Goal: Task Accomplishment & Management: Complete application form

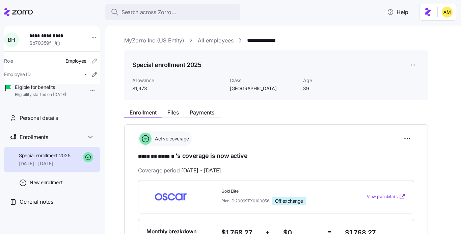
scroll to position [65, 0]
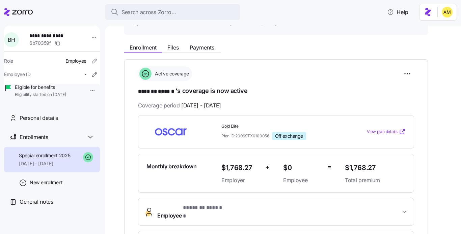
click at [26, 24] on nav "**********" at bounding box center [52, 128] width 105 height 213
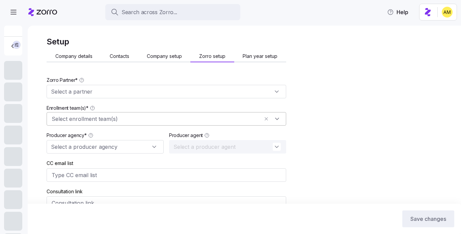
type input "https://calendly.com/ericfredhealth/new-meeting"
type input "70"
type input "50%"
type input "20"
type input "Eric Fredriksen (eric@fredhealthins.com)"
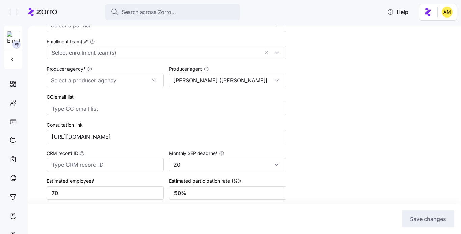
type input "Zorro"
type input "Fredriksen Insurance"
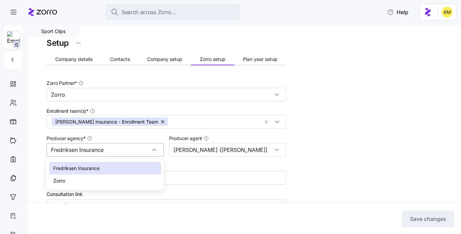
drag, startPoint x: 114, startPoint y: 149, endPoint x: 49, endPoint y: 149, distance: 65.1
click at [49, 149] on input "Fredriksen Insurance" at bounding box center [105, 149] width 117 height 13
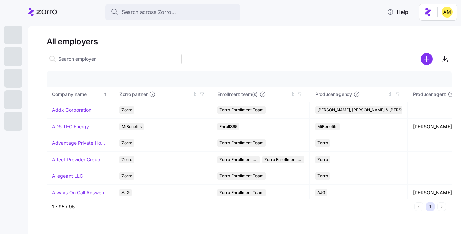
click at [112, 60] on input at bounding box center [114, 59] width 135 height 11
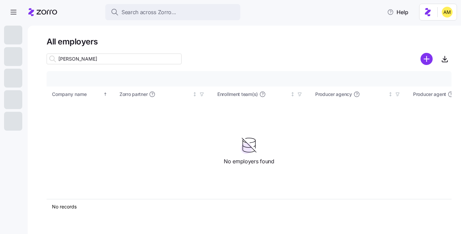
type input "hynson"
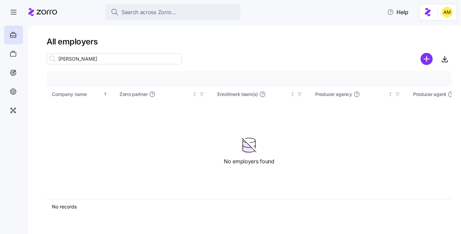
click at [42, 13] on icon at bounding box center [46, 12] width 21 height 5
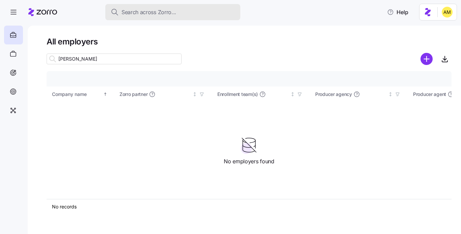
click at [134, 14] on span "Search across Zorro..." at bounding box center [148, 12] width 55 height 8
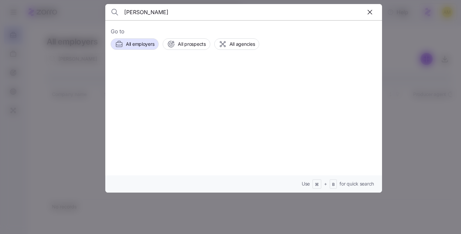
type input "hynson"
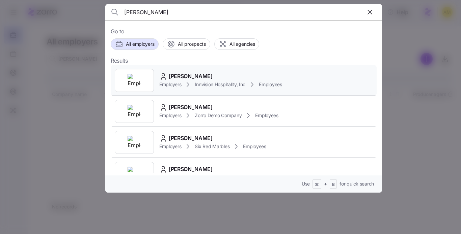
click at [184, 83] on div "Employers Innvision Hospitality, Inc Employees" at bounding box center [220, 85] width 123 height 8
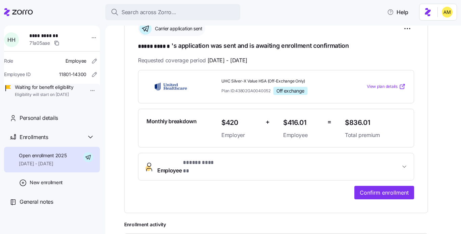
scroll to position [119, 0]
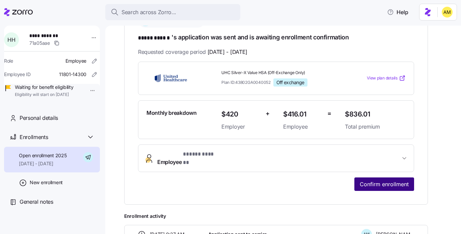
click at [372, 181] on span "Confirm enrollment" at bounding box center [384, 185] width 49 height 8
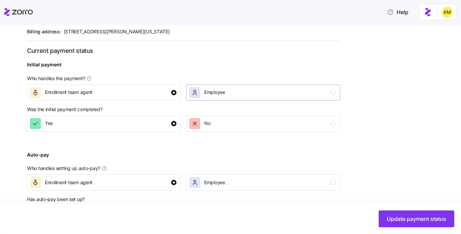
scroll to position [266, 0]
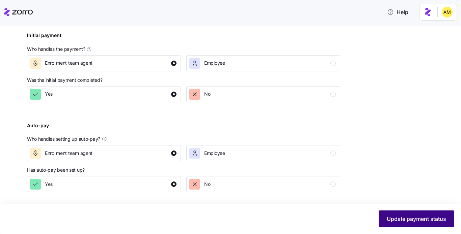
click at [397, 215] on span "Update payment status" at bounding box center [416, 219] width 59 height 8
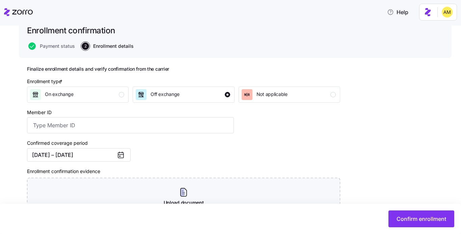
scroll to position [52, 0]
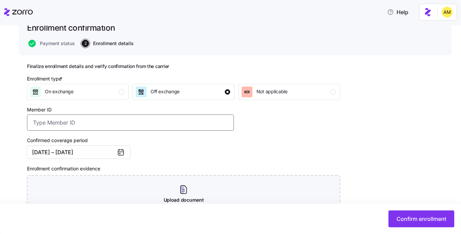
click at [88, 127] on input "Member ID" at bounding box center [130, 123] width 207 height 16
paste input "Member Number 134131305"
drag, startPoint x: 79, startPoint y: 123, endPoint x: 24, endPoint y: 117, distance: 55.6
click at [24, 117] on div "Innvision Hospitality, Inc All employees Holly Hynson Enrollment confirmation E…" at bounding box center [235, 142] width 433 height 295
type input "134131305"
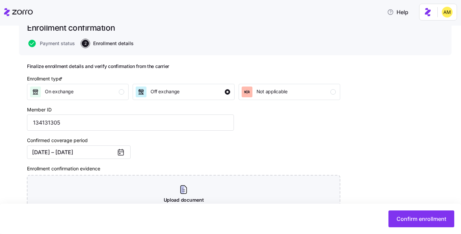
click at [180, 154] on div "Confirmed coverage period 10/01/2025 – 12/31/2025" at bounding box center [130, 148] width 212 height 28
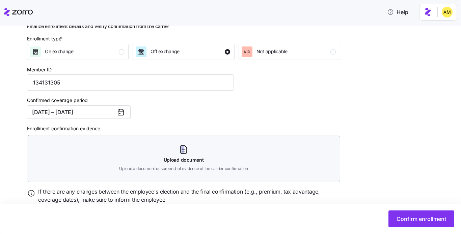
scroll to position [117, 0]
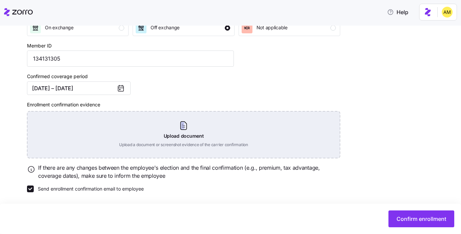
click at [179, 131] on div "Upload document Upload a document or screenshot evidence of the carrier confirm…" at bounding box center [183, 134] width 313 height 47
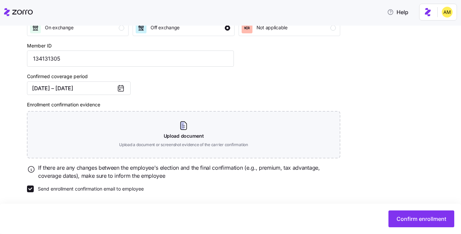
scroll to position [86, 0]
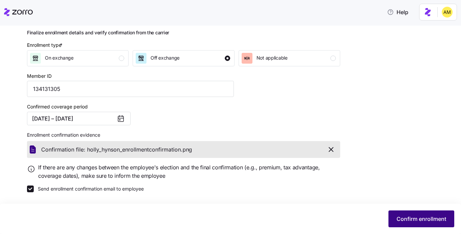
click at [403, 220] on span "Confirm enrollment" at bounding box center [421, 219] width 50 height 8
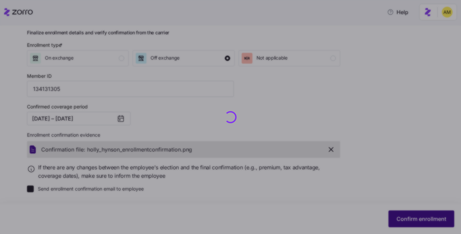
checkbox input "false"
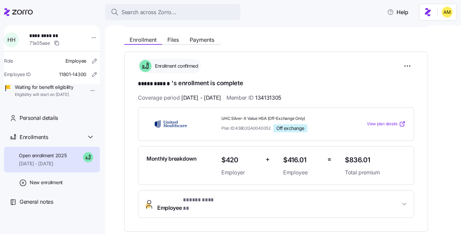
scroll to position [77, 0]
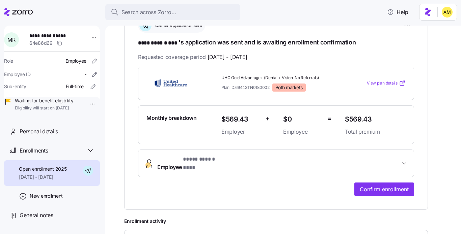
scroll to position [131, 0]
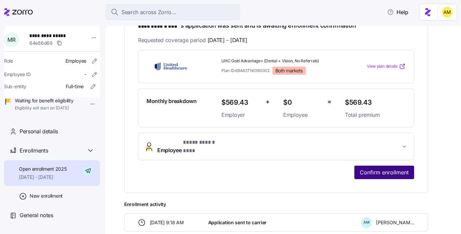
click at [372, 169] on span "Confirm enrollment" at bounding box center [384, 173] width 49 height 8
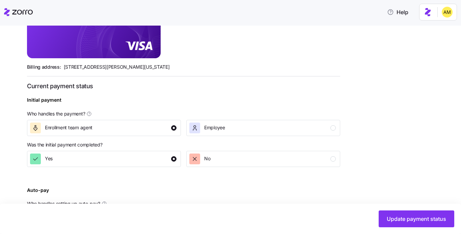
scroll to position [266, 0]
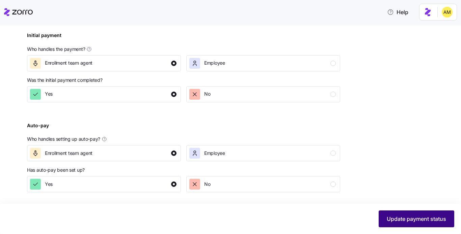
click at [391, 218] on span "Update payment status" at bounding box center [416, 219] width 59 height 8
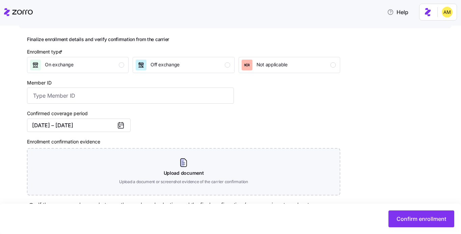
scroll to position [81, 0]
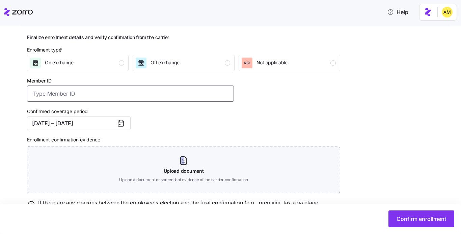
click at [69, 97] on input "Member ID" at bounding box center [130, 94] width 207 height 16
paste input "Member Number 134131337"
drag, startPoint x: 79, startPoint y: 95, endPoint x: 4, endPoint y: 90, distance: 74.7
click at [4, 90] on div "TruLegal All employees Mary Taylor Ray Enrollment confirmation Enrollment confi…" at bounding box center [230, 130] width 461 height 209
type input "134131337"
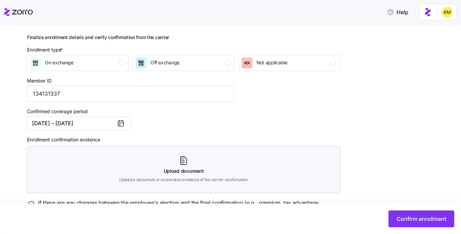
click at [167, 129] on div "Confirmed coverage period 10/01/2025 – 12/31/2025" at bounding box center [130, 119] width 212 height 28
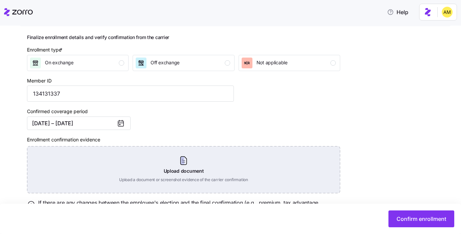
click at [177, 169] on div "Upload document Upload a document or screenshot evidence of the carrier confirm…" at bounding box center [183, 169] width 313 height 47
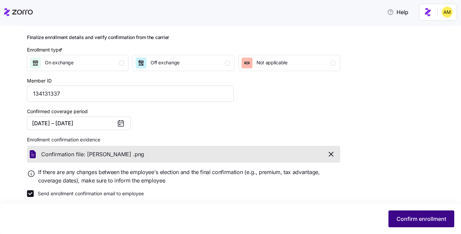
click at [398, 219] on span "Confirm enrollment" at bounding box center [421, 219] width 50 height 8
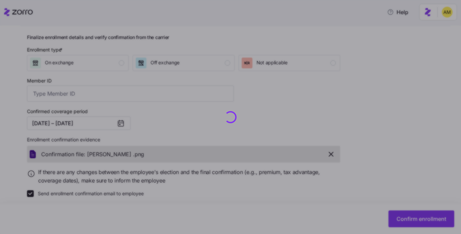
type input "134131337"
checkbox input "false"
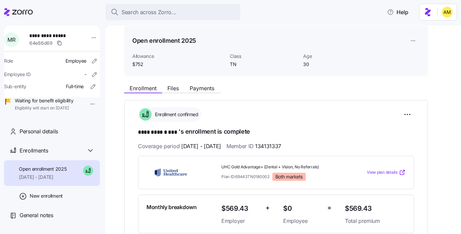
scroll to position [21, 0]
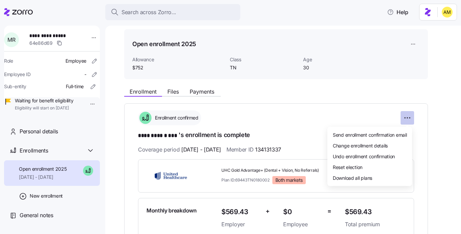
click at [407, 119] on html "**********" at bounding box center [230, 115] width 461 height 230
click at [365, 143] on span "Change enrollment details" at bounding box center [360, 145] width 55 height 7
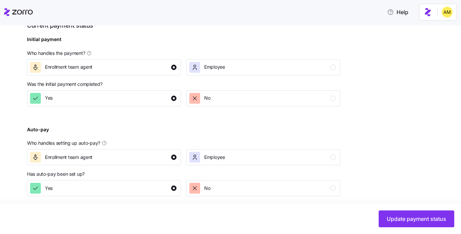
scroll to position [266, 0]
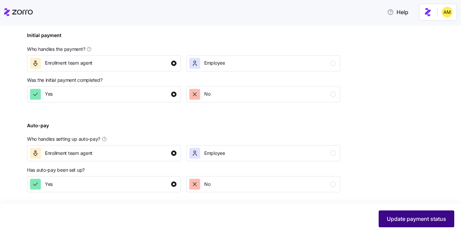
click at [397, 220] on span "Update payment status" at bounding box center [416, 219] width 59 height 8
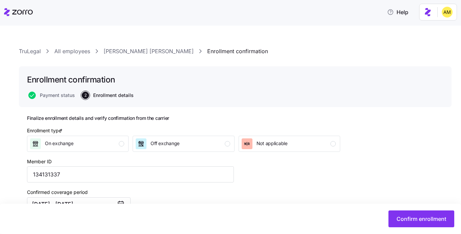
scroll to position [37, 0]
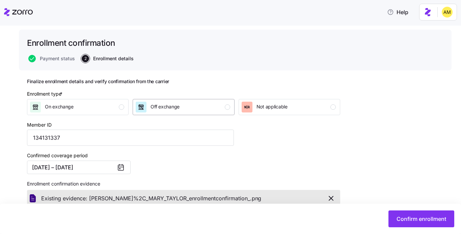
click at [189, 110] on div "Off exchange" at bounding box center [183, 107] width 94 height 11
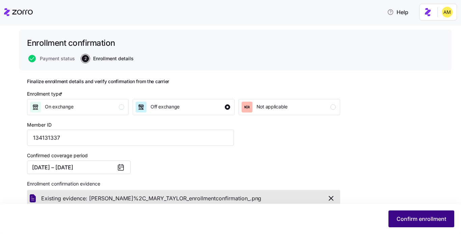
click at [404, 219] on span "Confirm enrollment" at bounding box center [421, 219] width 50 height 8
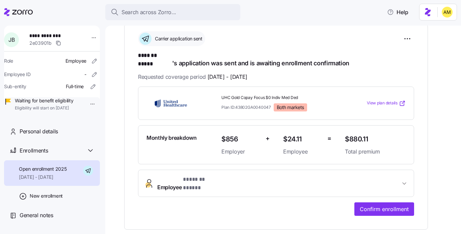
scroll to position [153, 0]
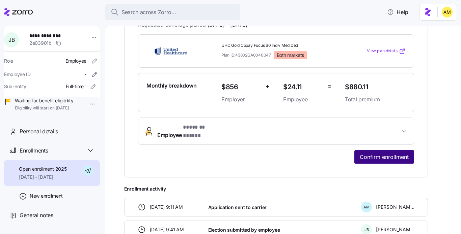
click at [382, 150] on button "Confirm enrollment" at bounding box center [384, 156] width 60 height 13
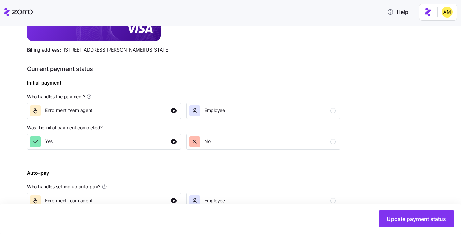
scroll to position [266, 0]
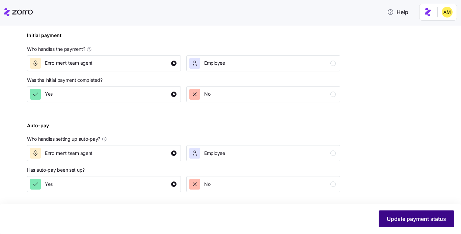
click at [393, 222] on span "Update payment status" at bounding box center [416, 219] width 59 height 8
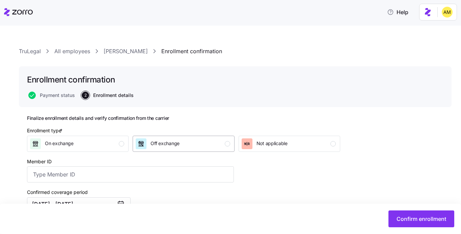
click at [172, 145] on span "Off exchange" at bounding box center [164, 143] width 29 height 7
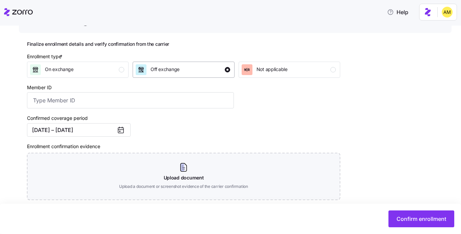
scroll to position [81, 0]
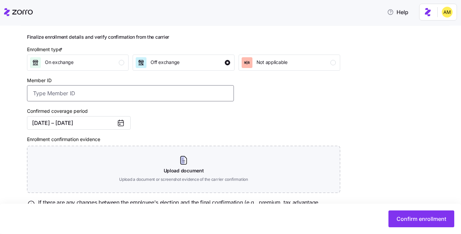
click at [105, 94] on input "Member ID" at bounding box center [130, 93] width 207 height 16
paste input "BARRE, JESSICA"
type input "BARRE, JESSICA"
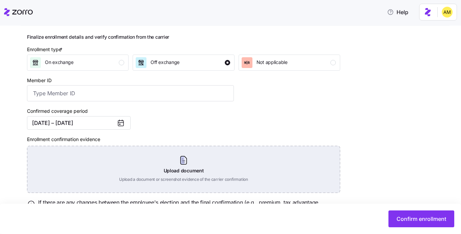
click at [181, 168] on div "Upload document Upload a document or screenshot evidence of the carrier confirm…" at bounding box center [183, 169] width 313 height 47
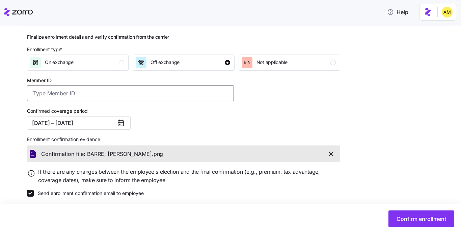
click at [74, 95] on input "Member ID" at bounding box center [130, 93] width 207 height 16
paste input "134131283"
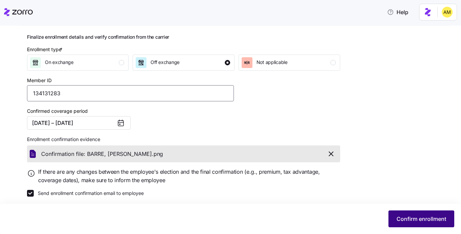
type input "134131283"
click at [399, 223] on button "Confirm enrollment" at bounding box center [421, 219] width 66 height 17
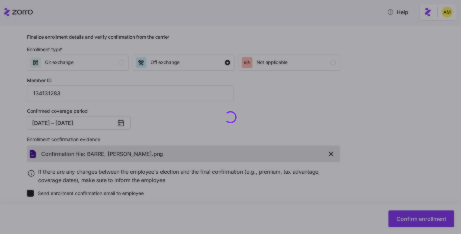
checkbox input "false"
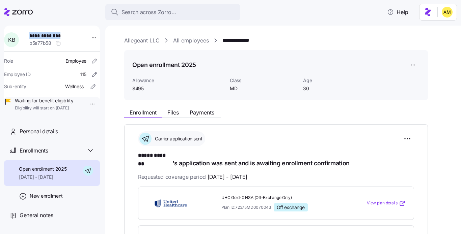
drag, startPoint x: 62, startPoint y: 36, endPoint x: 32, endPoint y: 36, distance: 30.0
click at [32, 36] on span "**********" at bounding box center [52, 35] width 47 height 7
copy span "**********"
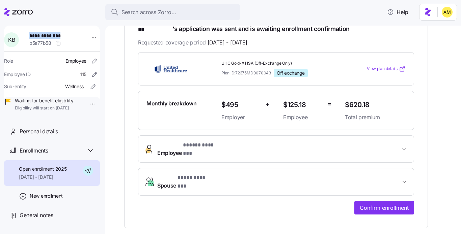
click at [196, 141] on span "* ***** ******* *" at bounding box center [201, 145] width 37 height 8
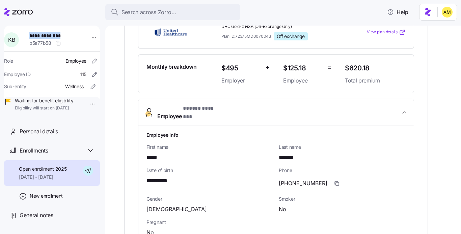
scroll to position [165, 0]
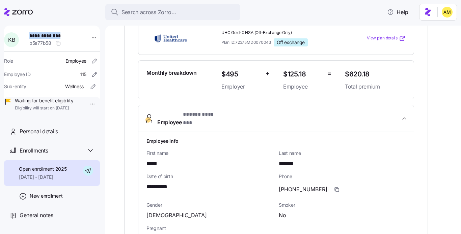
click at [202, 111] on span "* ***** ******* *" at bounding box center [201, 115] width 37 height 8
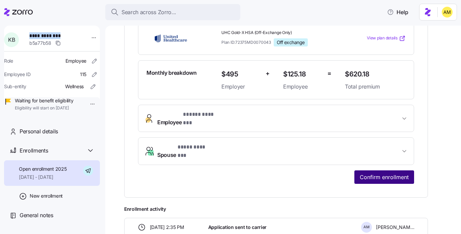
click at [374, 173] on span "Confirm enrollment" at bounding box center [384, 177] width 49 height 8
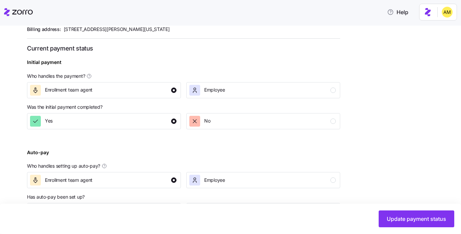
scroll to position [266, 0]
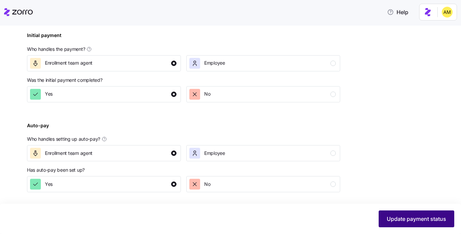
click at [403, 219] on span "Update payment status" at bounding box center [416, 219] width 59 height 8
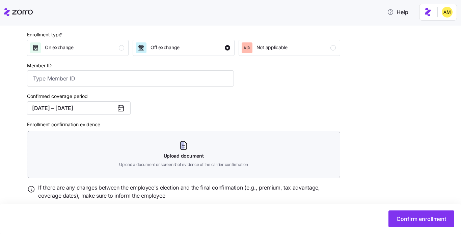
scroll to position [117, 0]
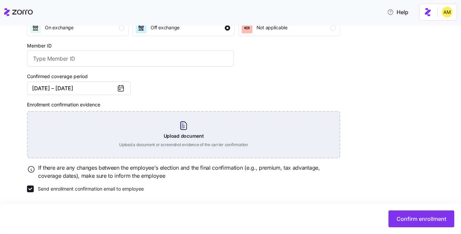
click at [180, 126] on div "Upload document Upload a document or screenshot evidence of the carrier confirm…" at bounding box center [183, 134] width 313 height 47
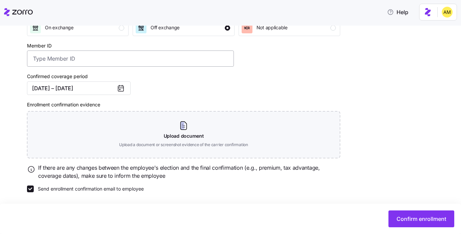
scroll to position [86, 0]
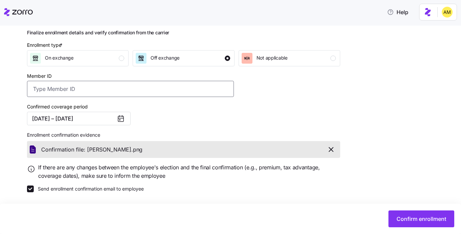
click at [79, 87] on input "Member ID" at bounding box center [130, 89] width 207 height 16
paste input "134126044"
type input "134126044"
click at [165, 121] on div "Confirmed coverage period 10/01/2025 – 12/31/2025" at bounding box center [130, 114] width 212 height 28
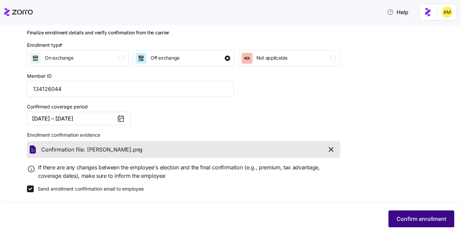
click at [414, 215] on button "Confirm enrollment" at bounding box center [421, 219] width 66 height 17
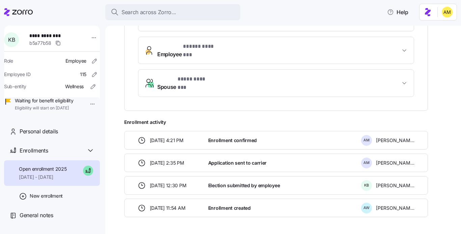
scroll to position [236, 0]
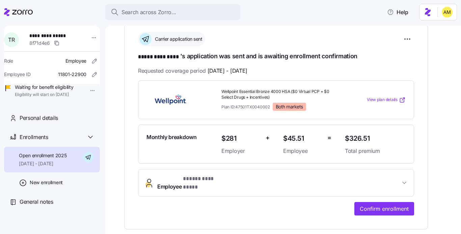
scroll to position [99, 0]
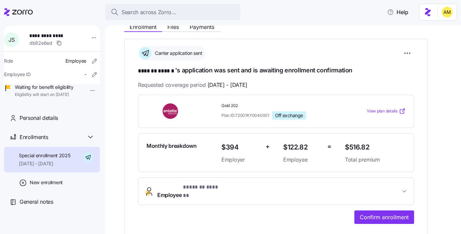
scroll to position [94, 0]
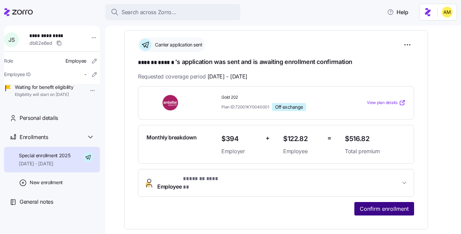
click at [397, 205] on span "Confirm enrollment" at bounding box center [384, 209] width 49 height 8
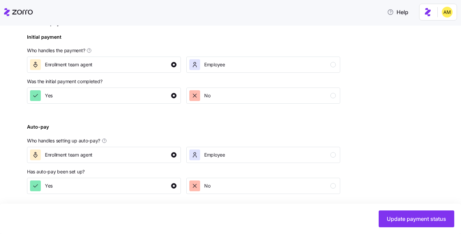
scroll to position [267, 0]
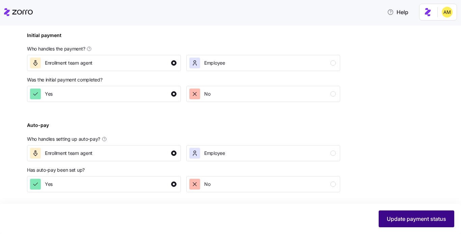
click at [396, 219] on span "Update payment status" at bounding box center [416, 219] width 59 height 8
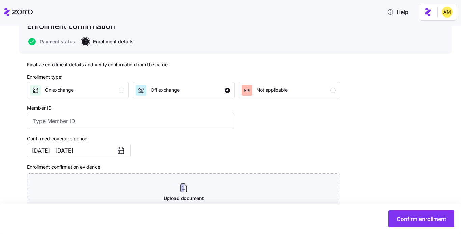
scroll to position [55, 0]
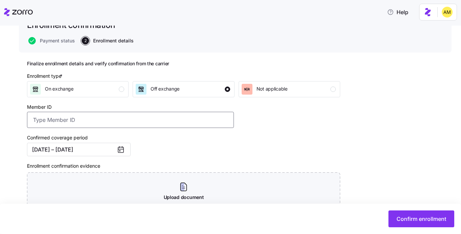
click at [86, 123] on input "Member ID" at bounding box center [130, 120] width 207 height 16
paste input "U73269492"
type input "Policy# U73269492"
click at [180, 140] on div "Confirmed coverage period [DATE] – [DATE]" at bounding box center [130, 145] width 212 height 28
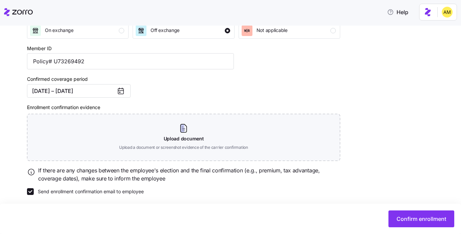
scroll to position [117, 0]
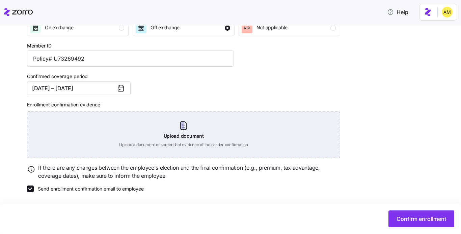
click at [176, 134] on div "Upload document Upload a document or screenshot evidence of the carrier confirm…" at bounding box center [183, 134] width 313 height 47
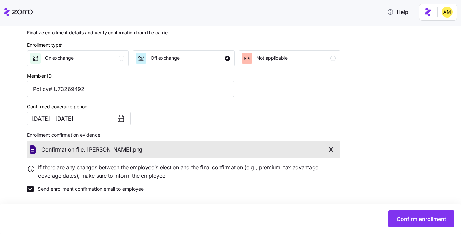
scroll to position [86, 0]
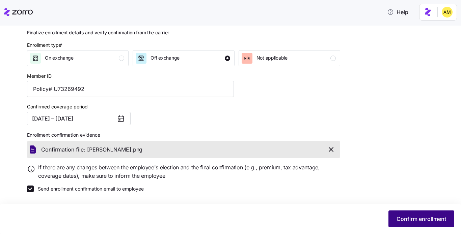
click at [403, 221] on span "Confirm enrollment" at bounding box center [421, 219] width 50 height 8
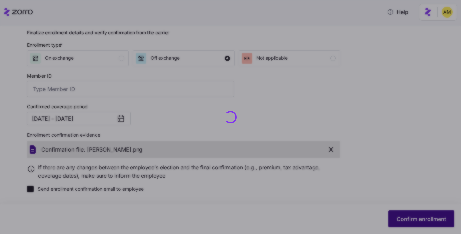
type input "Policy# U73269492"
checkbox input "false"
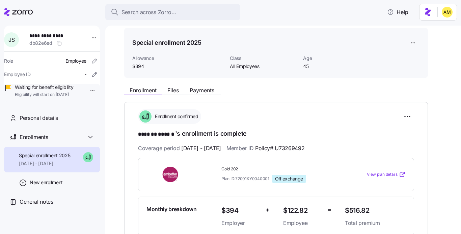
scroll to position [22, 0]
click at [169, 89] on span "Files" at bounding box center [172, 90] width 11 height 5
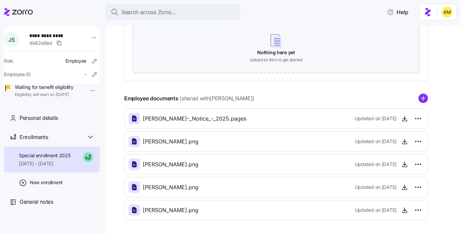
scroll to position [133, 0]
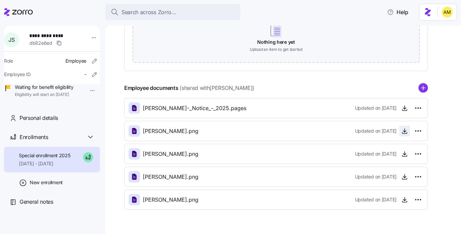
click at [405, 132] on icon "button" at bounding box center [404, 131] width 3 height 1
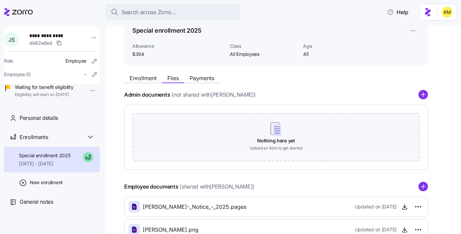
scroll to position [33, 0]
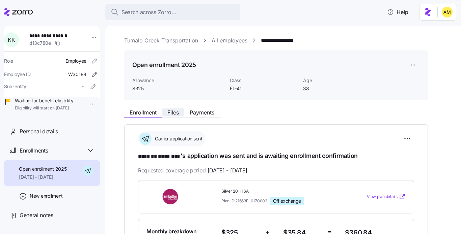
click at [168, 114] on span "Files" at bounding box center [172, 112] width 11 height 5
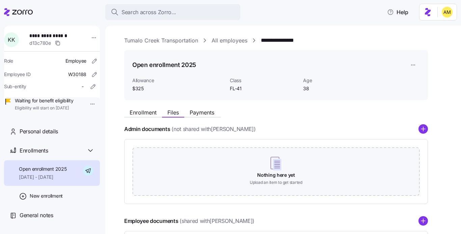
scroll to position [104, 0]
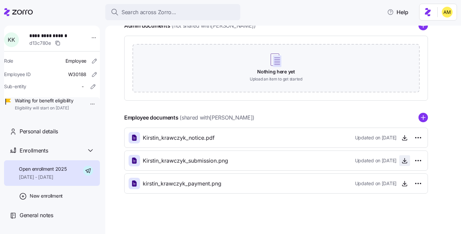
click at [405, 162] on icon "button" at bounding box center [404, 161] width 3 height 1
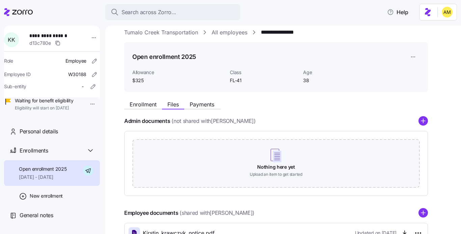
scroll to position [1, 0]
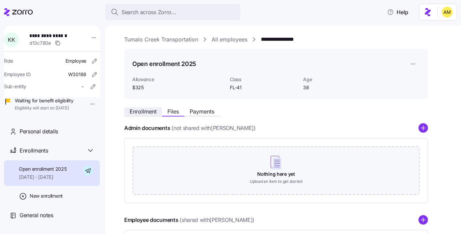
click at [144, 113] on span "Enrollment" at bounding box center [143, 111] width 27 height 5
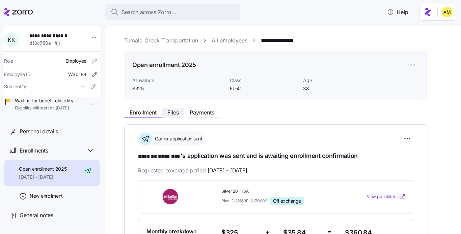
click at [172, 113] on span "Files" at bounding box center [172, 112] width 11 height 5
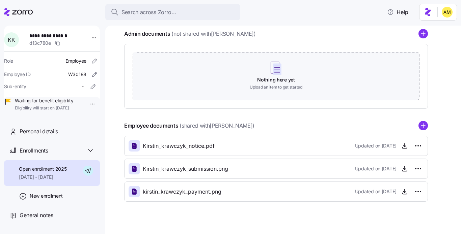
scroll to position [104, 0]
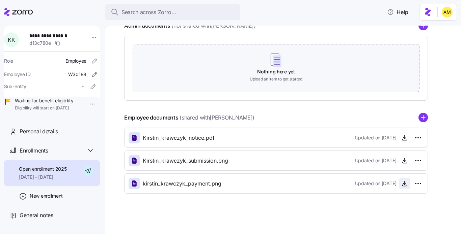
click at [403, 183] on icon "button" at bounding box center [404, 184] width 7 height 7
click at [404, 163] on icon "button" at bounding box center [404, 161] width 7 height 7
click at [406, 182] on icon "button" at bounding box center [404, 184] width 7 height 7
click at [406, 163] on icon "button" at bounding box center [404, 161] width 7 height 7
click at [403, 185] on icon "button" at bounding box center [404, 184] width 7 height 7
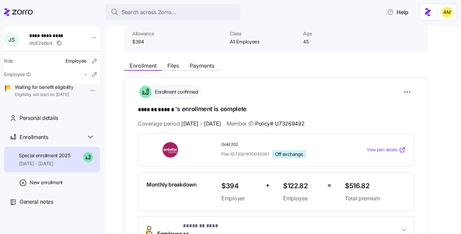
scroll to position [65, 0]
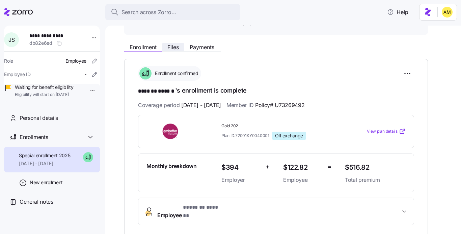
click at [178, 45] on span "Files" at bounding box center [172, 47] width 11 height 5
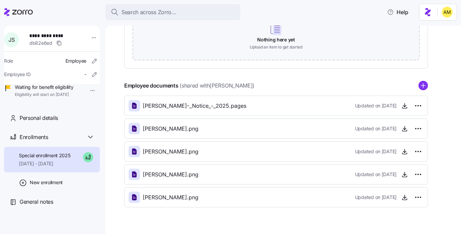
scroll to position [137, 0]
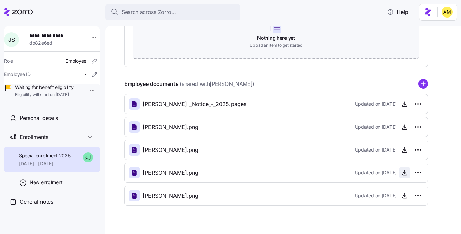
click at [403, 175] on icon "button" at bounding box center [404, 173] width 7 height 7
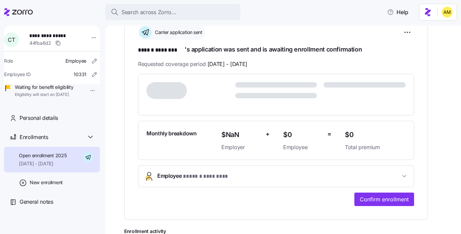
scroll to position [108, 0]
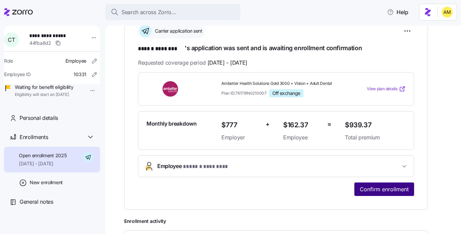
click at [385, 192] on span "Confirm enrollment" at bounding box center [384, 190] width 49 height 8
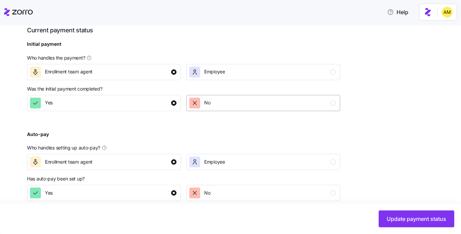
scroll to position [266, 0]
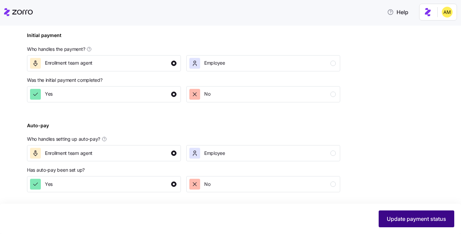
click at [397, 223] on button "Update payment status" at bounding box center [417, 219] width 76 height 17
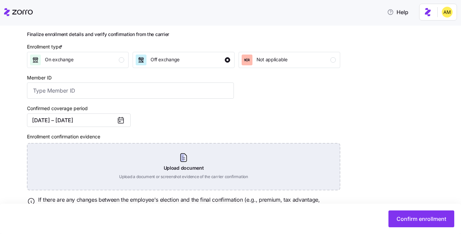
scroll to position [107, 0]
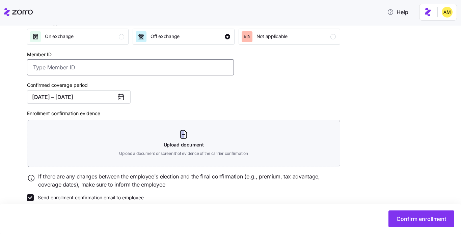
click at [84, 70] on input "Member ID" at bounding box center [130, 67] width 207 height 16
paste input "UZ1389871"
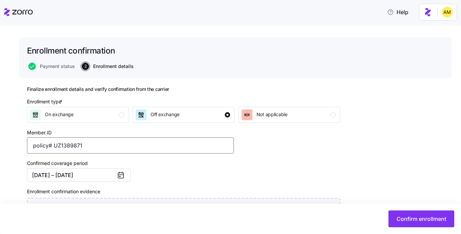
scroll to position [27, 0]
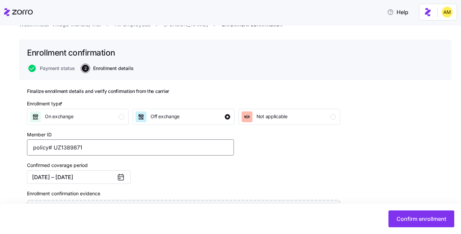
type input "policy# UZ1389871"
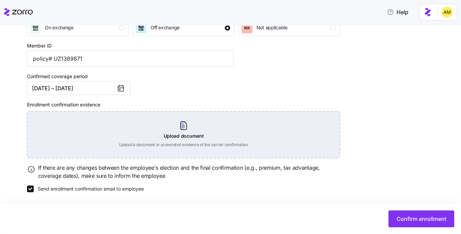
click at [188, 138] on div "Upload document Upload a document or screenshot evidence of the carrier confirm…" at bounding box center [183, 134] width 313 height 47
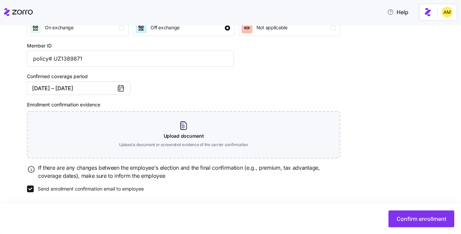
scroll to position [86, 0]
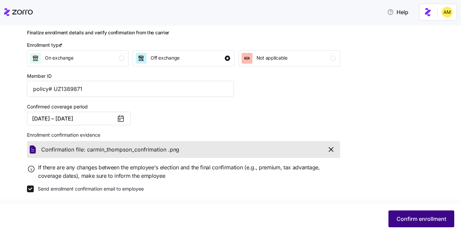
click at [414, 218] on span "Confirm enrollment" at bounding box center [421, 219] width 50 height 8
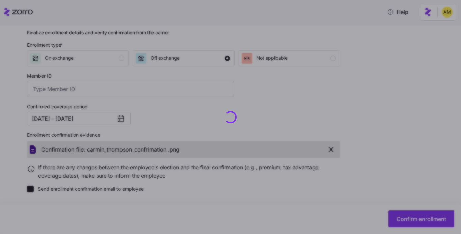
type input "policy# UZ1389871"
checkbox input "false"
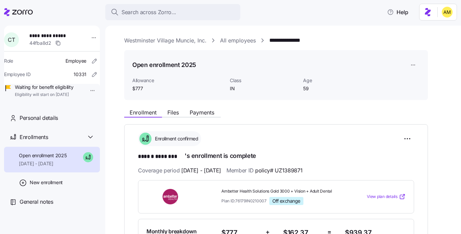
scroll to position [77, 0]
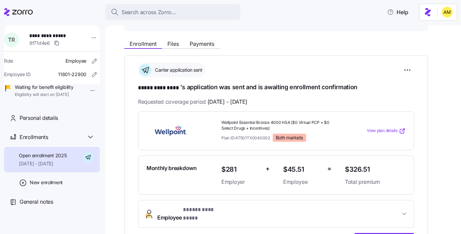
scroll to position [68, 0]
click at [176, 46] on span "Files" at bounding box center [172, 44] width 11 height 5
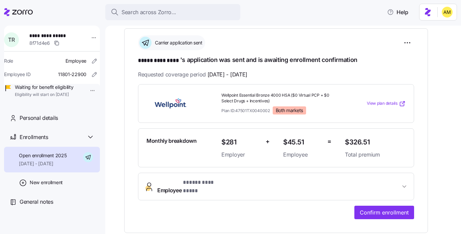
scroll to position [80, 0]
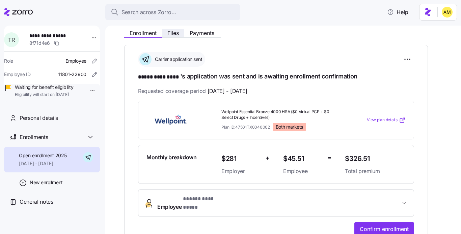
click at [174, 35] on span "Files" at bounding box center [172, 32] width 11 height 5
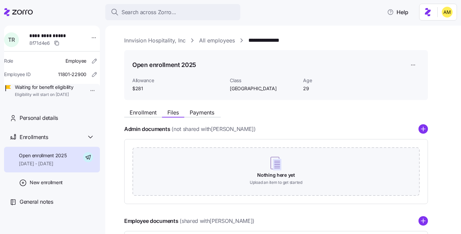
scroll to position [104, 0]
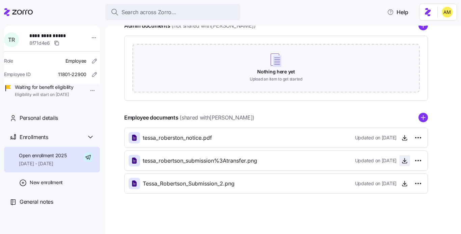
click at [404, 163] on icon "button" at bounding box center [404, 161] width 7 height 7
